Goal: Communication & Community: Participate in discussion

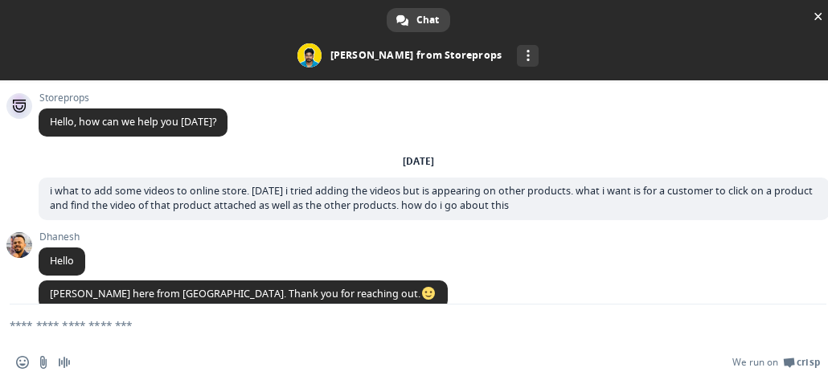
scroll to position [1497, 0]
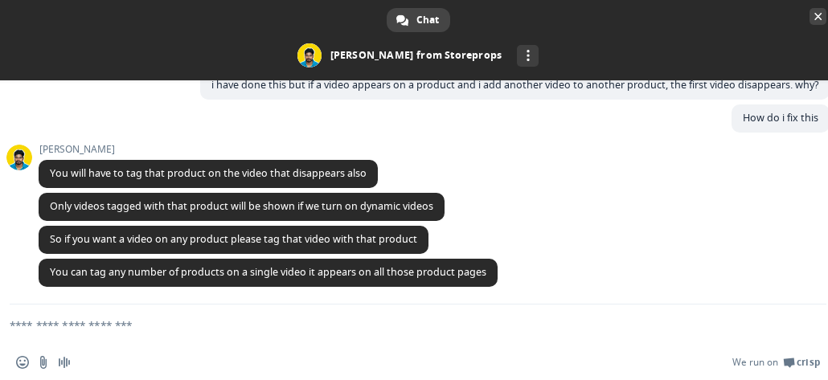
click at [815, 18] on span "Close chat" at bounding box center [818, 16] width 8 height 10
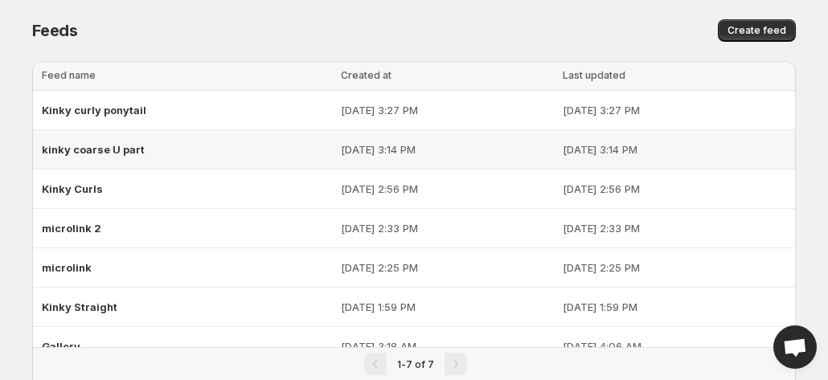
click at [341, 152] on p "[DATE] 3:14 PM" at bounding box center [447, 149] width 212 height 16
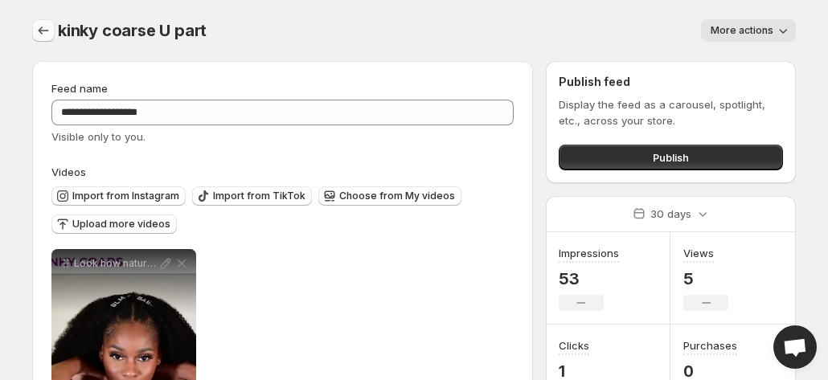
click at [36, 33] on icon "Settings" at bounding box center [43, 31] width 16 height 16
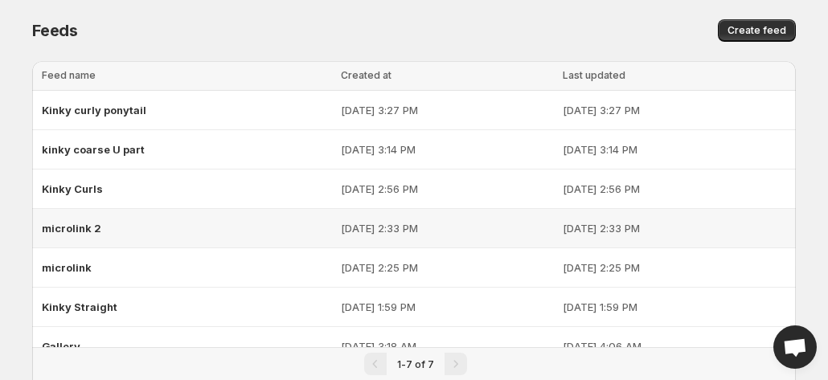
click at [89, 218] on div "microlink 2" at bounding box center [186, 228] width 289 height 29
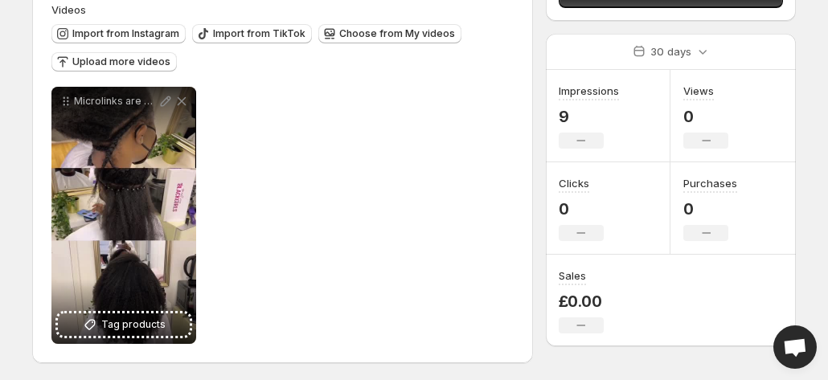
scroll to position [165, 0]
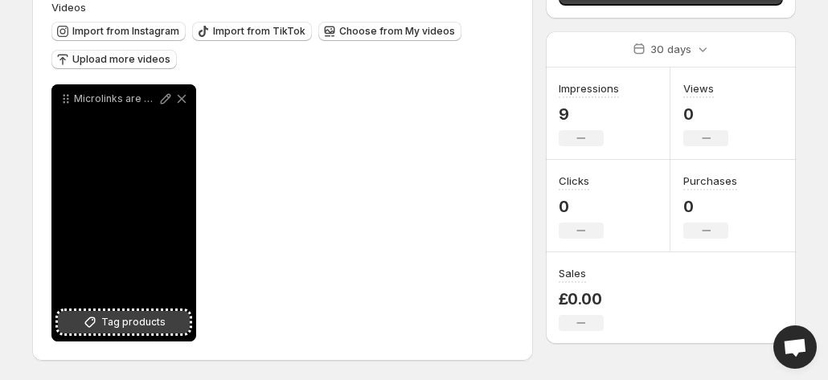
click at [139, 330] on span "Tag products" at bounding box center [133, 322] width 64 height 16
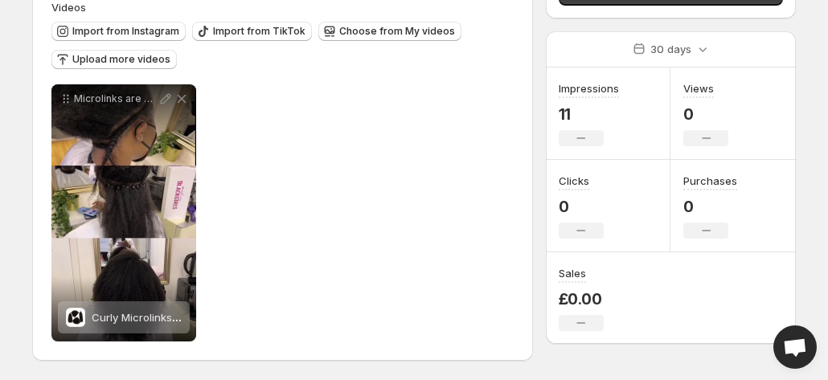
click at [801, 341] on span "Open chat" at bounding box center [795, 348] width 26 height 21
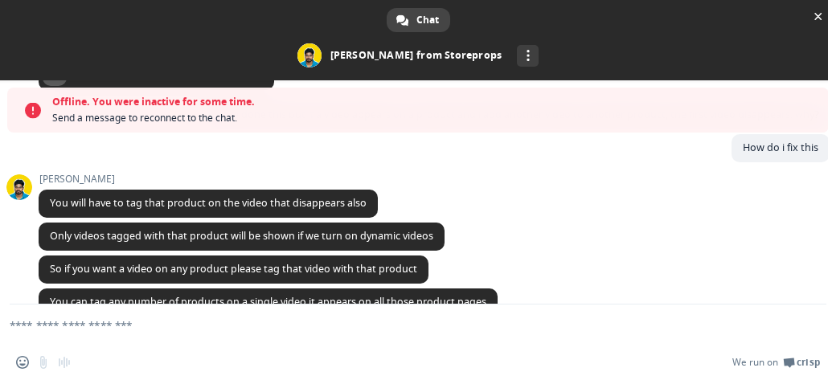
scroll to position [1549, 0]
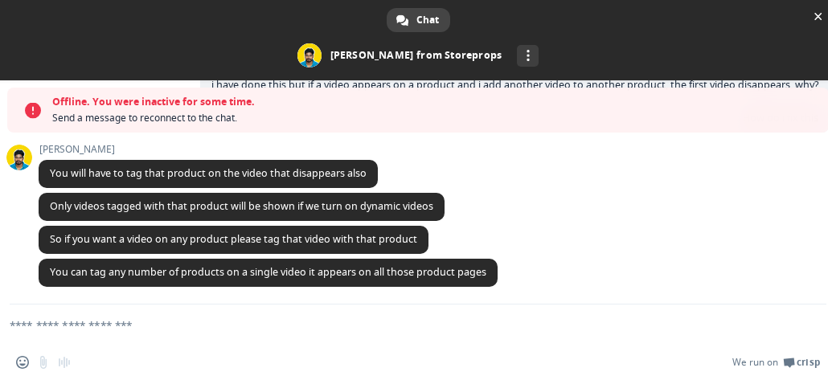
click at [61, 364] on div "Insert an emoji Send a file Audio message" at bounding box center [47, 362] width 63 height 13
click at [26, 322] on textarea "Compose your message..." at bounding box center [399, 325] width 778 height 40
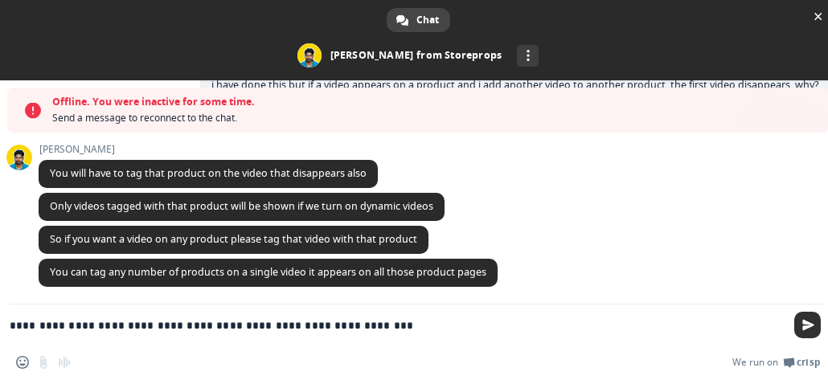
type textarea "**********"
click at [810, 324] on span "Send" at bounding box center [808, 325] width 12 height 12
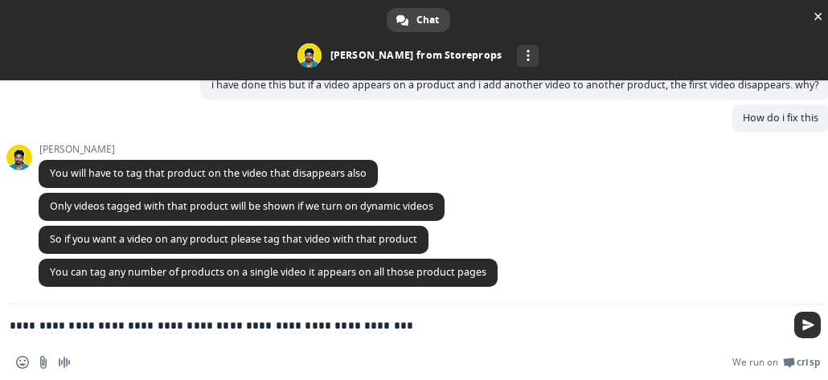
click at [810, 324] on span "Send" at bounding box center [808, 325] width 12 height 12
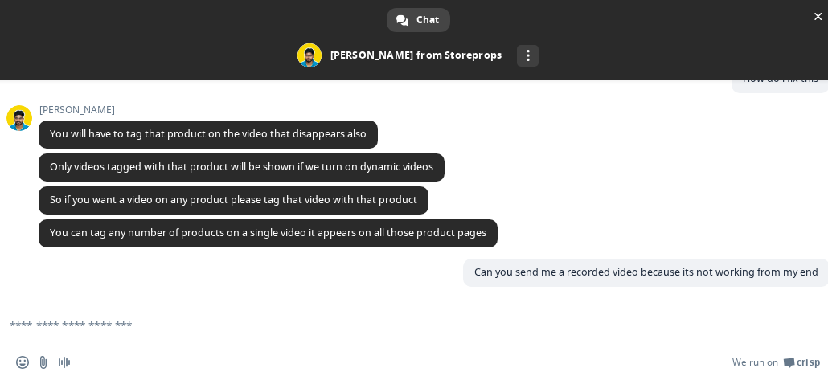
scroll to position [1537, 0]
